Goal: Information Seeking & Learning: Check status

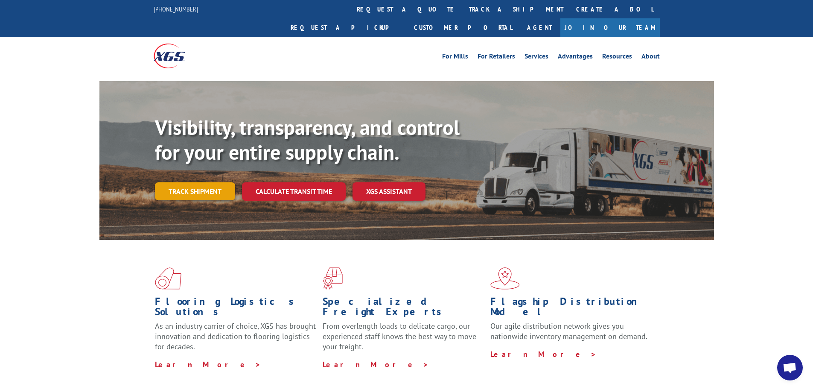
click at [197, 182] on link "Track shipment" at bounding box center [195, 191] width 80 height 18
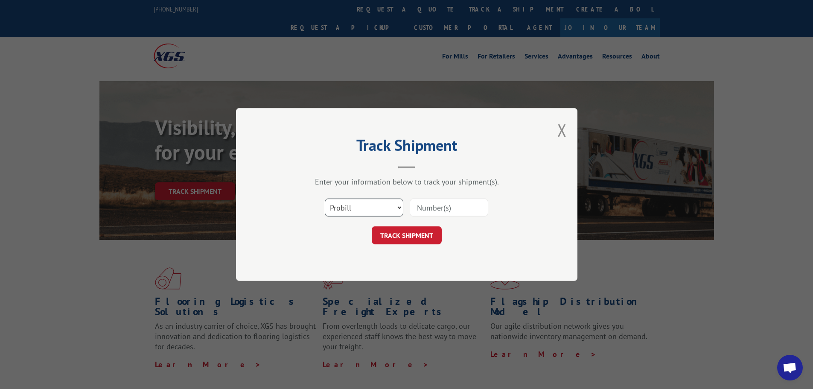
click at [372, 203] on select "Select category... Probill BOL PO" at bounding box center [364, 207] width 78 height 18
select select "bol"
click at [325, 198] on select "Select category... Probill BOL PO" at bounding box center [364, 207] width 78 height 18
click at [434, 206] on input at bounding box center [448, 207] width 78 height 18
paste input "5530786"
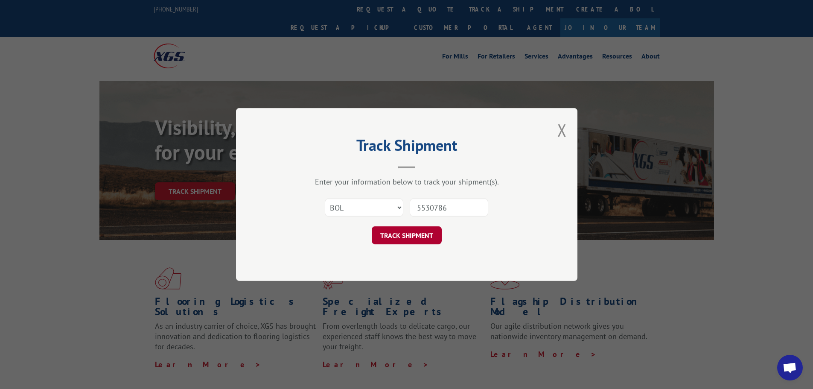
type input "5530786"
click at [414, 235] on button "TRACK SHIPMENT" at bounding box center [407, 235] width 70 height 18
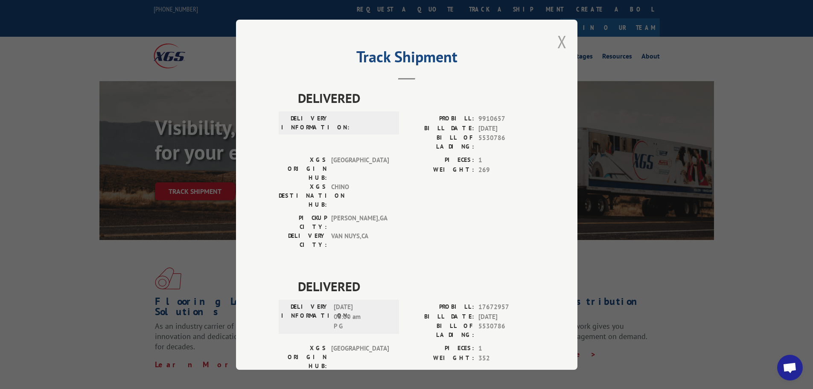
click at [560, 38] on button "Close modal" at bounding box center [561, 41] width 9 height 23
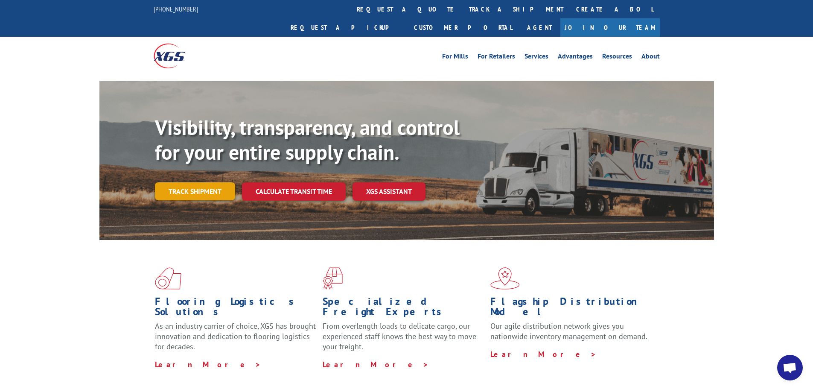
click at [172, 182] on link "Track shipment" at bounding box center [195, 191] width 80 height 18
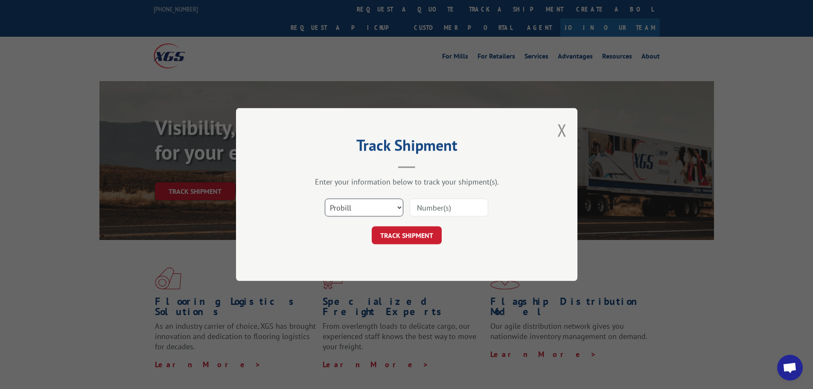
click at [360, 206] on select "Select category... Probill BOL PO" at bounding box center [364, 207] width 78 height 18
select select "bol"
click at [325, 198] on select "Select category... Probill BOL PO" at bounding box center [364, 207] width 78 height 18
click at [419, 208] on input at bounding box center [448, 207] width 78 height 18
paste input "7063892"
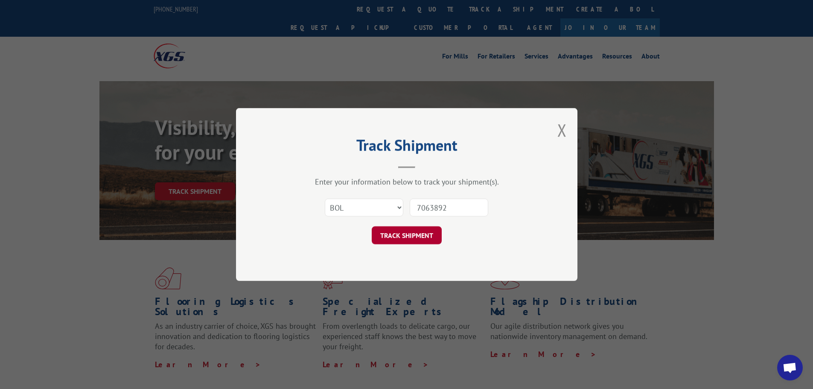
type input "7063892"
click at [429, 230] on button "TRACK SHIPMENT" at bounding box center [407, 235] width 70 height 18
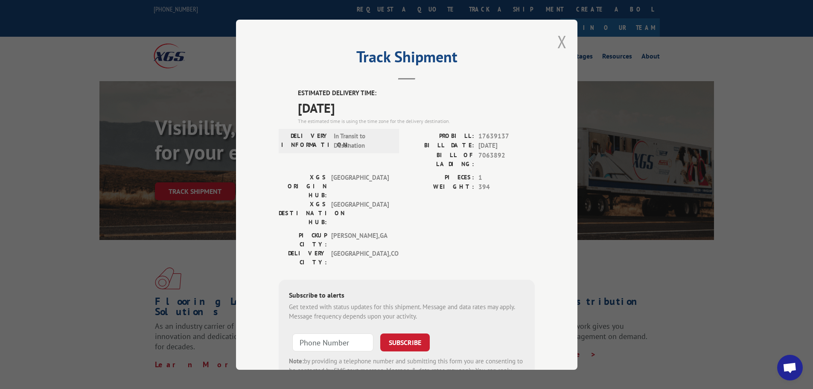
click at [560, 38] on button "Close modal" at bounding box center [561, 41] width 9 height 23
